Goal: Information Seeking & Learning: Learn about a topic

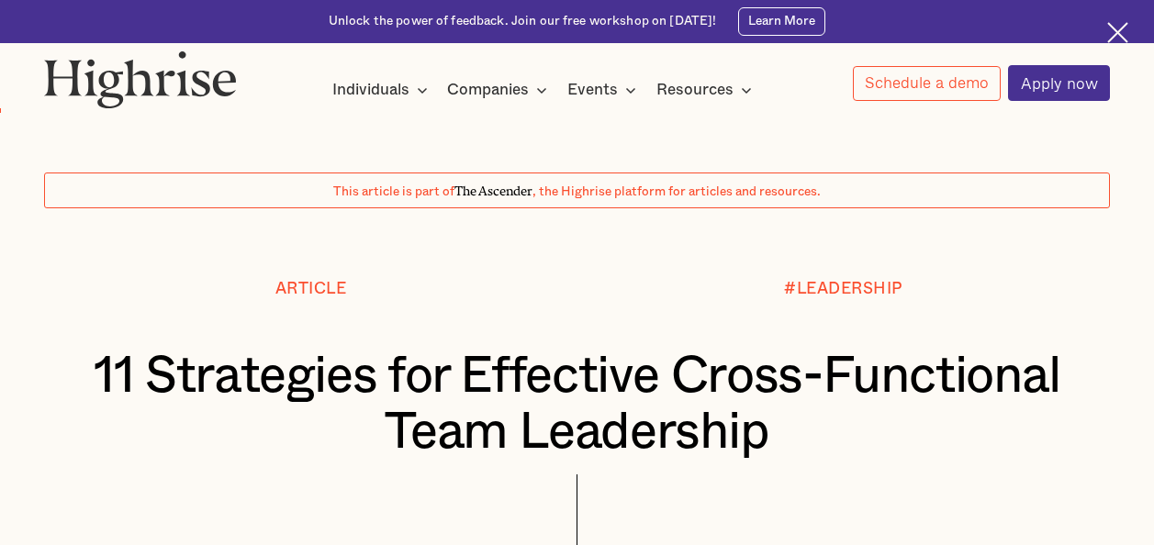
scroll to position [1101, 0]
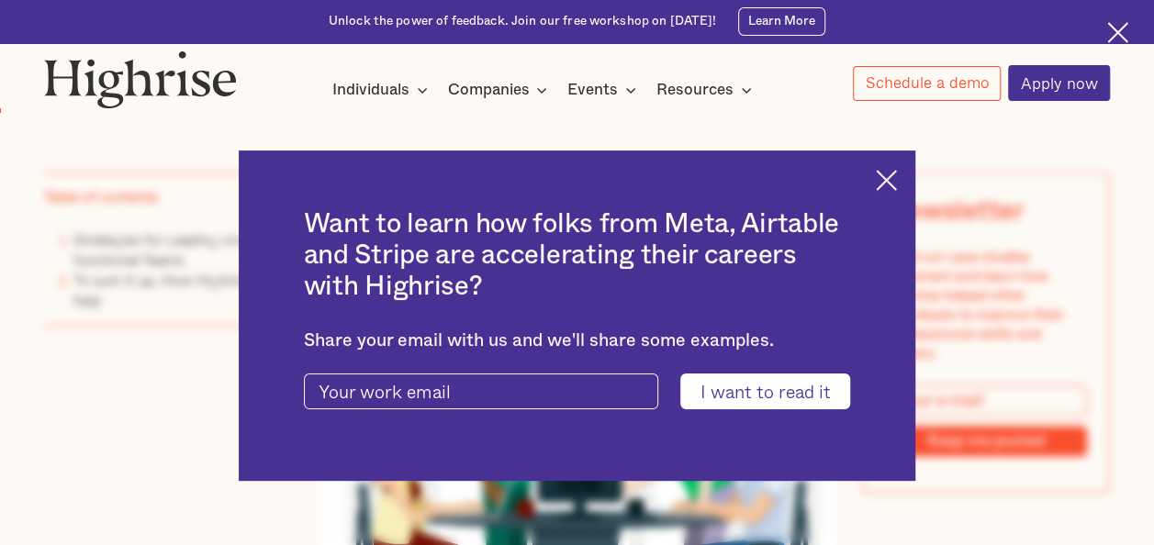
click at [897, 180] on img at bounding box center [885, 180] width 21 height 21
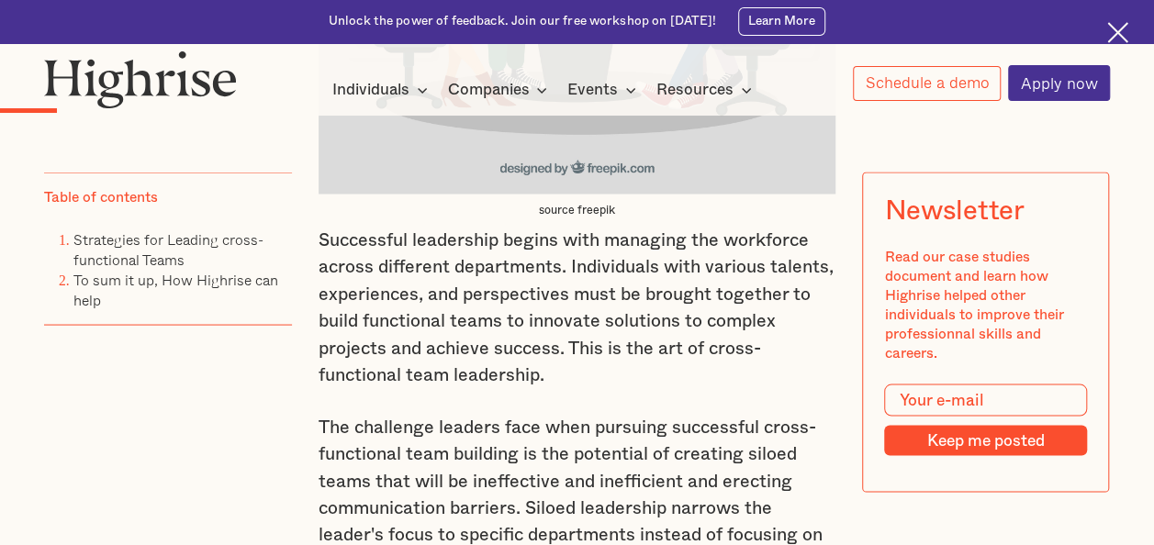
scroll to position [1744, 0]
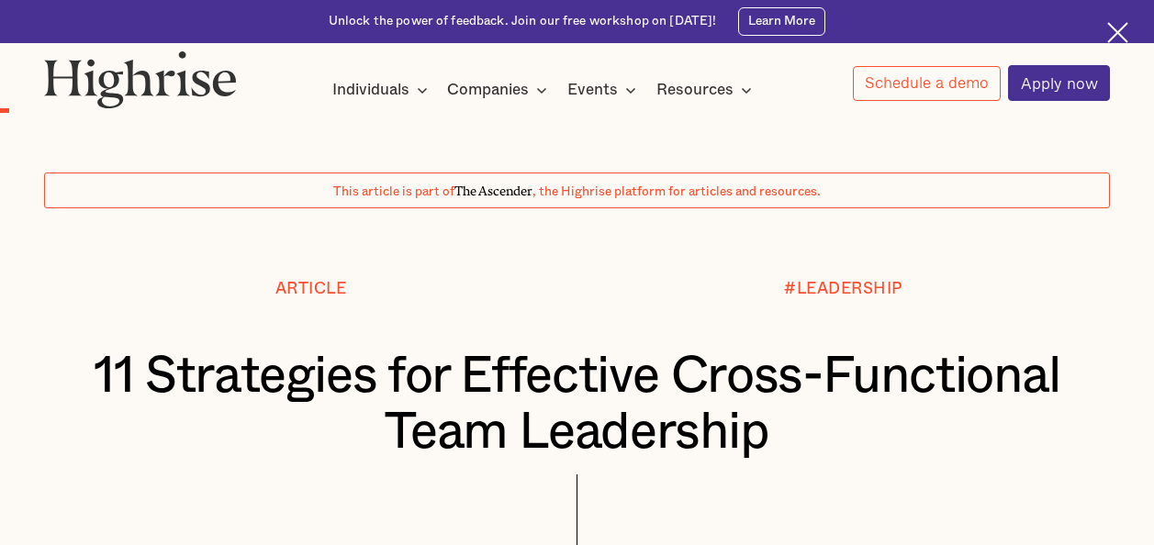
scroll to position [1193, 0]
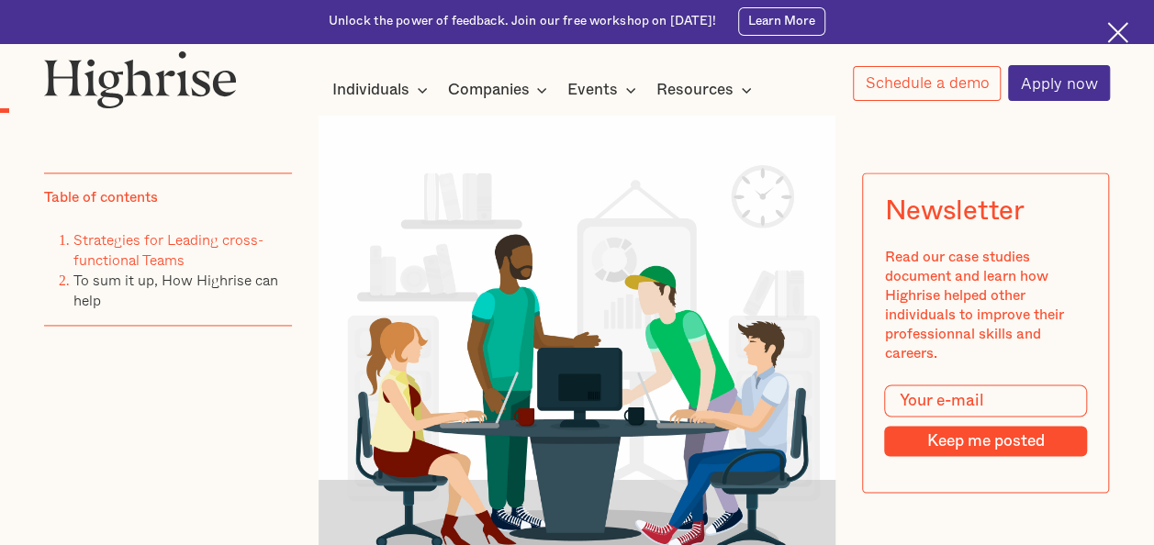
click at [178, 242] on link "Strategies for Leading cross-functional Teams" at bounding box center [168, 249] width 190 height 42
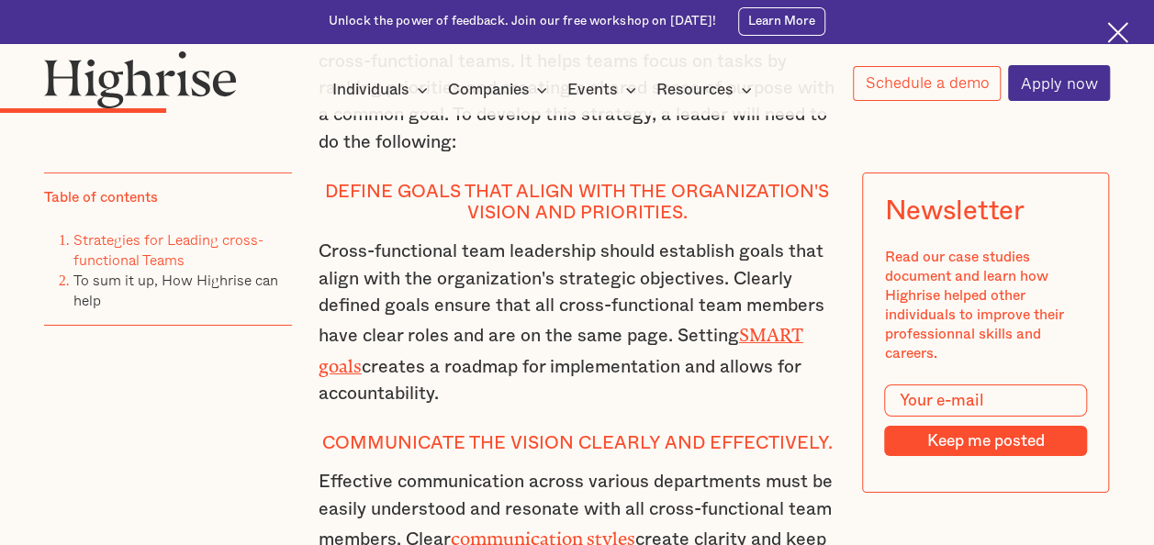
scroll to position [2941, 0]
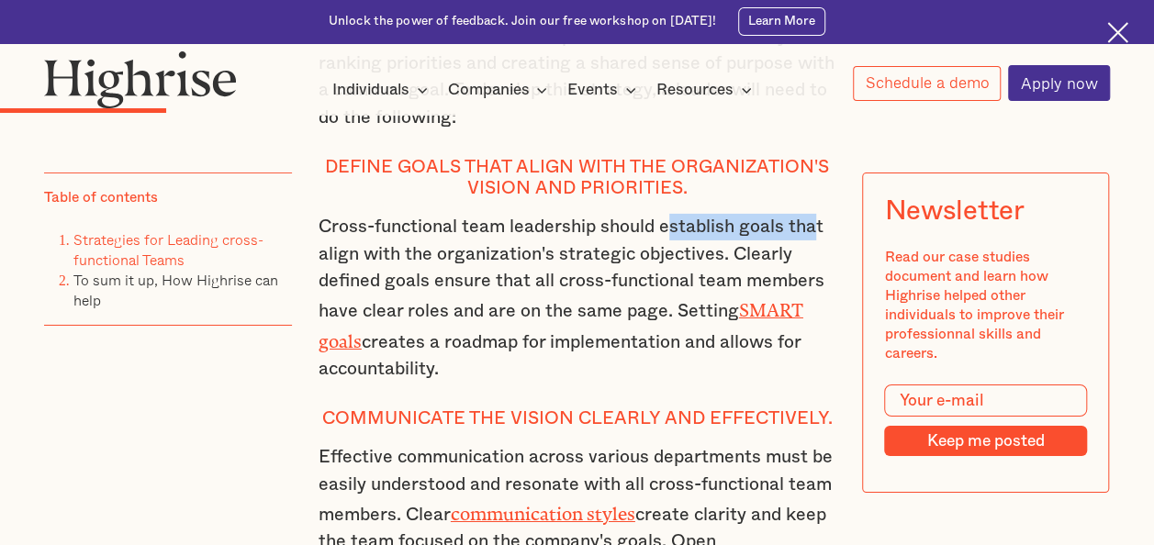
drag, startPoint x: 664, startPoint y: 262, endPoint x: 819, endPoint y: 262, distance: 155.1
click at [819, 262] on p "Cross-functional team leadership should establish goals that align with the org…" at bounding box center [577, 298] width 518 height 169
click at [541, 290] on p "Cross-functional team leadership should establish goals that align with the org…" at bounding box center [577, 298] width 518 height 169
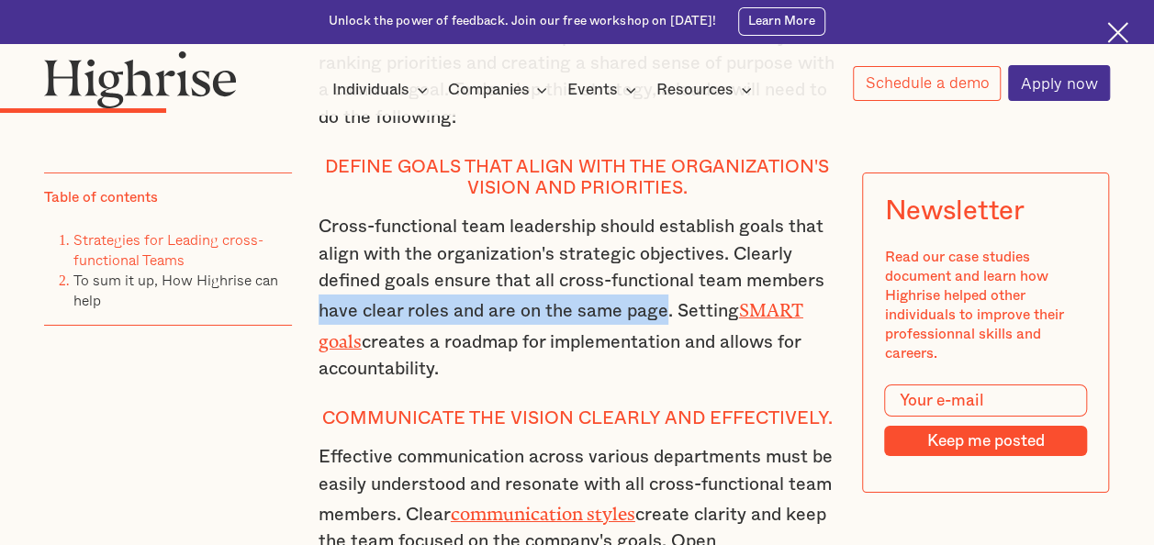
drag, startPoint x: 316, startPoint y: 346, endPoint x: 663, endPoint y: 346, distance: 346.9
click at [663, 346] on p "Cross-functional team leadership should establish goals that align with the org…" at bounding box center [577, 298] width 518 height 169
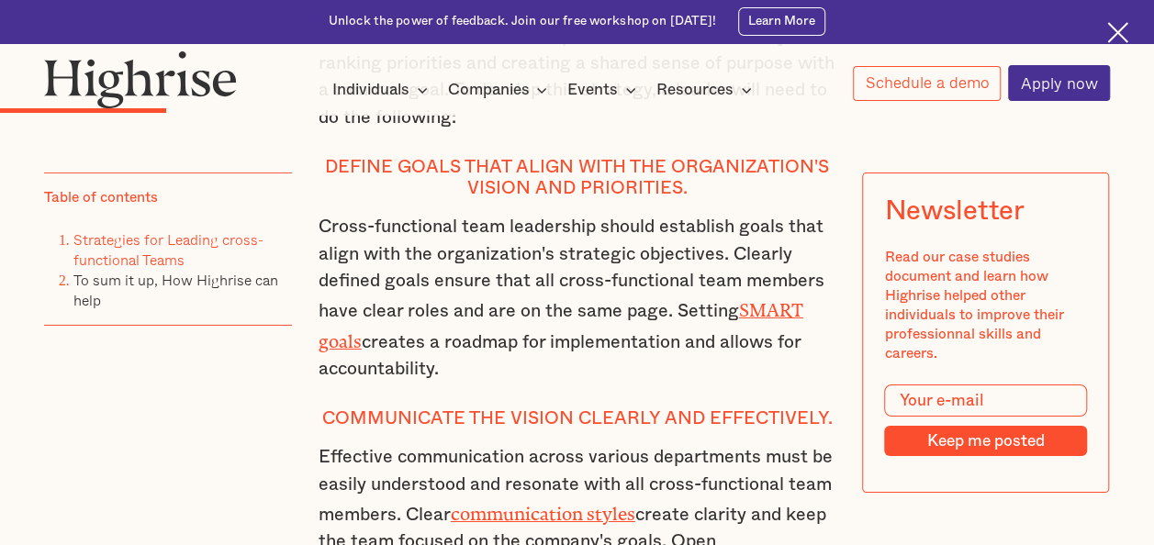
click at [571, 383] on p "Cross-functional team leadership should establish goals that align with the org…" at bounding box center [577, 298] width 518 height 169
